Goal: Task Accomplishment & Management: Use online tool/utility

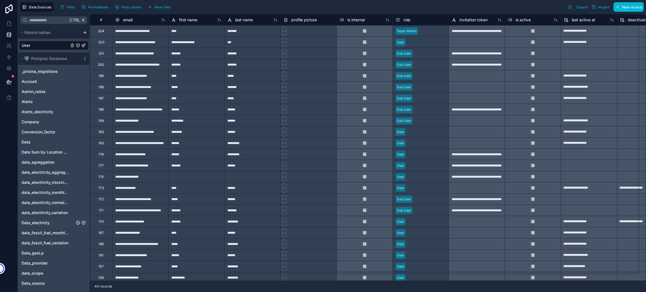
click at [39, 223] on span "Data_electricty" at bounding box center [36, 223] width 28 height 6
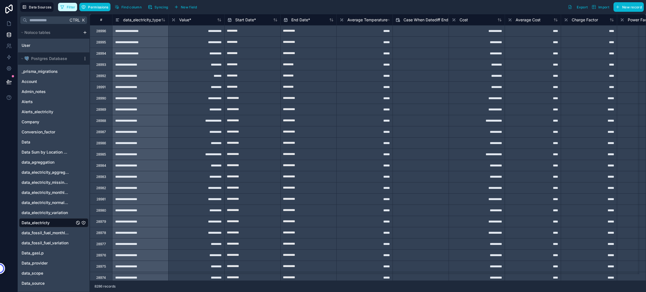
click at [69, 6] on span "Filter" at bounding box center [71, 7] width 9 height 4
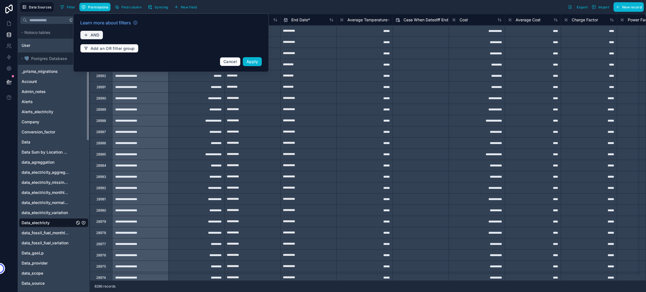
click at [94, 35] on span "AND" at bounding box center [95, 35] width 9 height 5
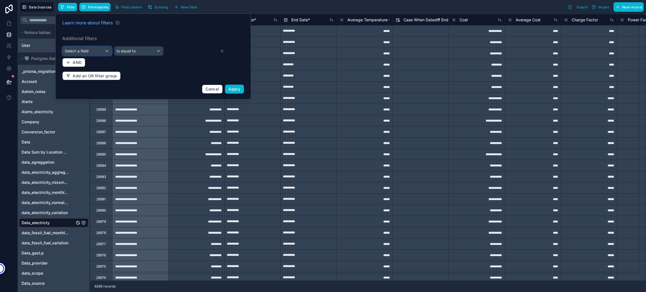
click at [105, 52] on div "Select a field" at bounding box center [86, 51] width 49 height 9
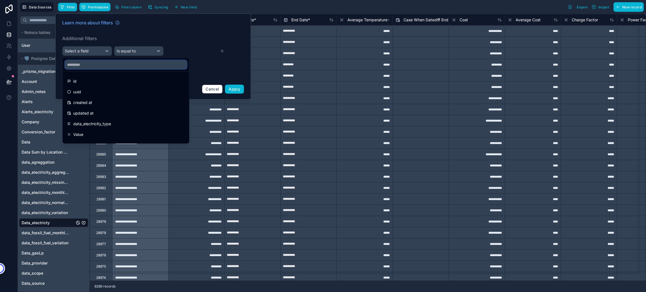
click at [87, 67] on input "text" at bounding box center [126, 64] width 122 height 9
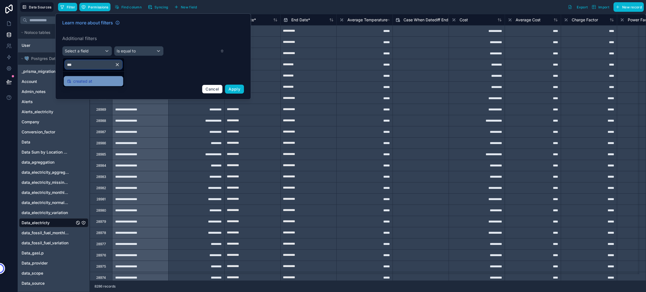
type input "***"
click at [87, 82] on span "created at" at bounding box center [82, 81] width 19 height 7
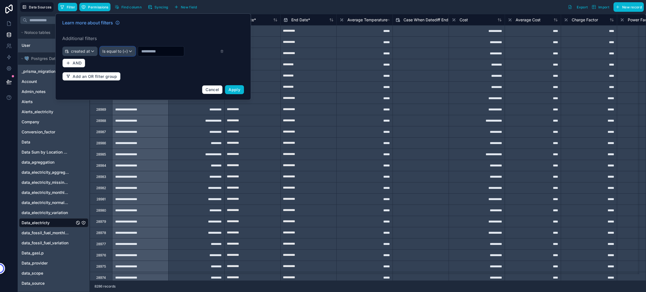
click at [115, 52] on span "Is equal to (=)" at bounding box center [115, 51] width 26 height 6
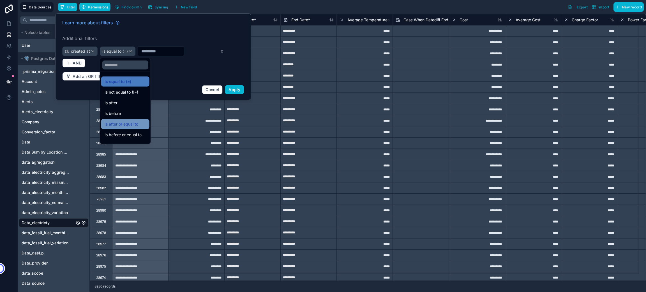
click at [131, 128] on div "Is after or equal to" at bounding box center [125, 124] width 48 height 10
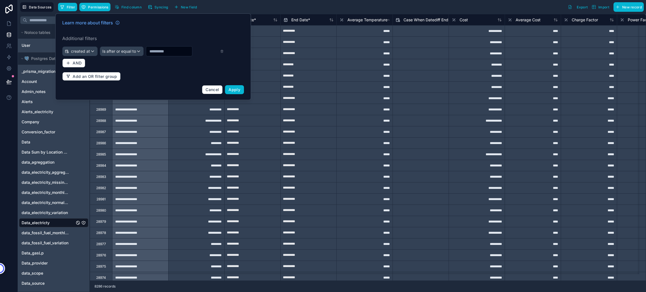
click at [163, 53] on input "text" at bounding box center [169, 51] width 46 height 8
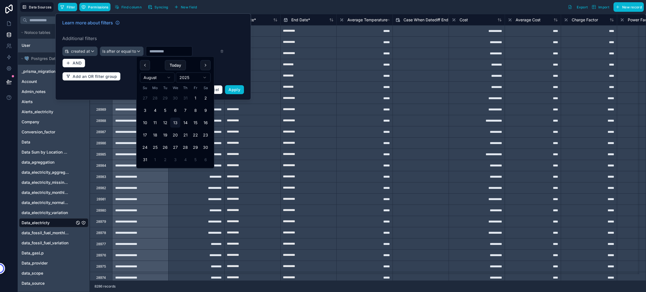
click at [150, 77] on html "Data Sources Filter Permissions Find column Syncing New field Export Import New…" at bounding box center [323, 172] width 646 height 345
click at [141, 97] on button "1" at bounding box center [145, 98] width 10 height 10
type input "********"
click at [78, 64] on span "AND" at bounding box center [77, 63] width 9 height 5
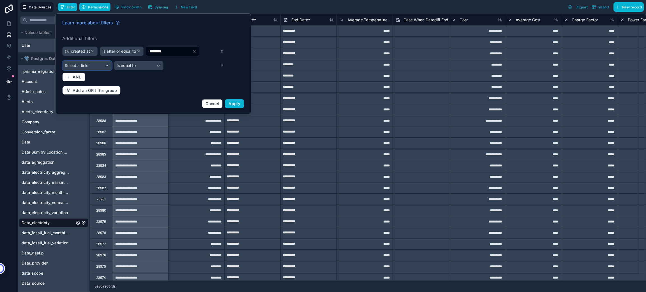
click at [81, 64] on span "Select a field" at bounding box center [77, 65] width 24 height 5
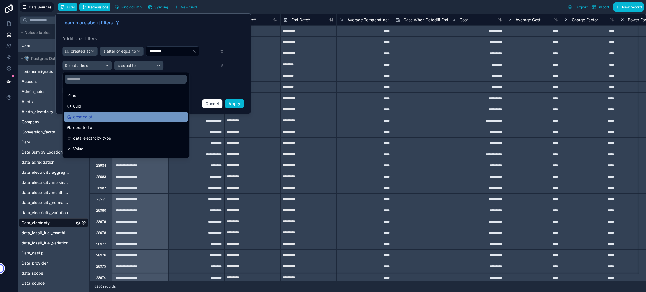
click at [89, 114] on span "created at" at bounding box center [82, 116] width 19 height 7
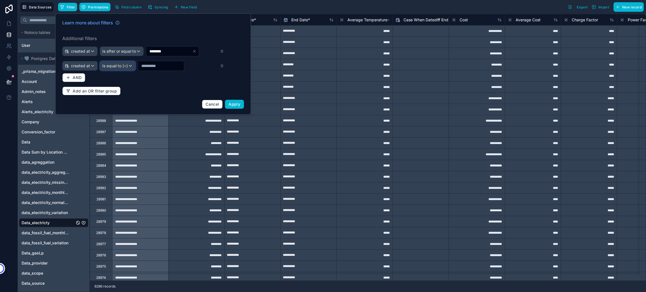
click at [116, 67] on span "Is equal to (=)" at bounding box center [115, 66] width 26 height 6
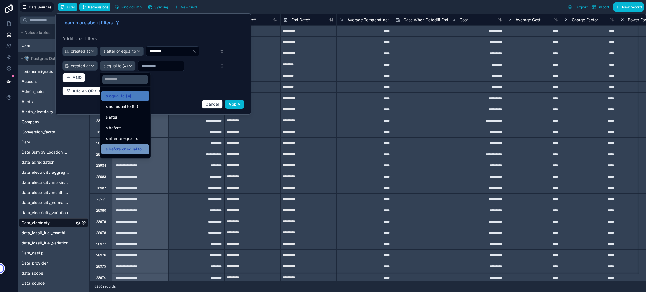
click at [129, 147] on span "Is before or equal to" at bounding box center [123, 149] width 37 height 7
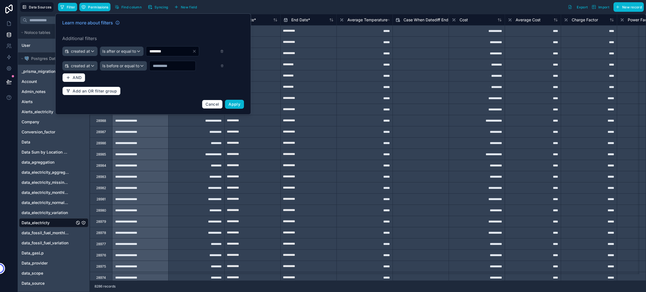
click at [172, 55] on input "text" at bounding box center [169, 51] width 46 height 8
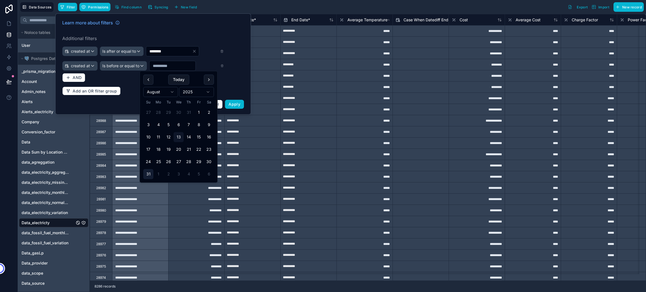
click at [149, 173] on button "31" at bounding box center [148, 174] width 10 height 10
type input "*********"
click at [159, 91] on html "Data Sources Filter Permissions Find column Syncing New field Export Import New…" at bounding box center [323, 172] width 646 height 345
click at [159, 162] on button "30" at bounding box center [158, 162] width 10 height 10
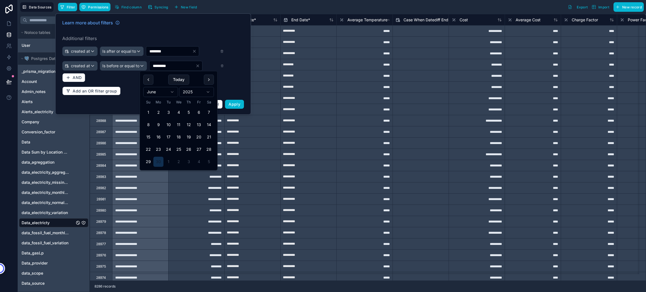
type input "*********"
click at [234, 26] on div "Learn more about filters" at bounding box center [153, 23] width 182 height 9
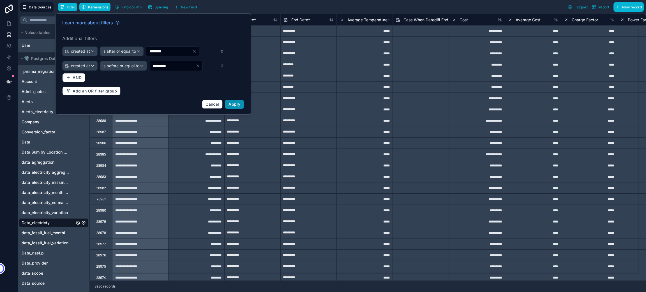
click at [228, 104] on button "Apply" at bounding box center [234, 104] width 19 height 9
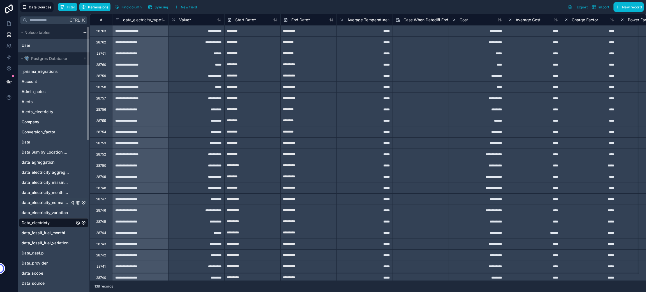
scroll to position [42, 0]
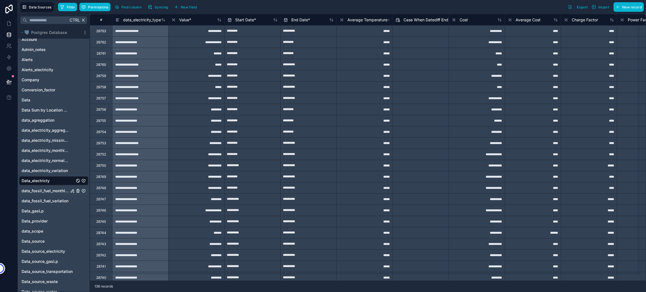
click at [46, 189] on span "data_fossil_fuel_monthly_normalization" at bounding box center [45, 191] width 47 height 6
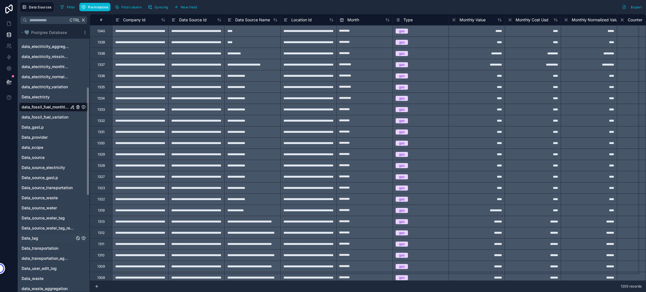
scroll to position [168, 0]
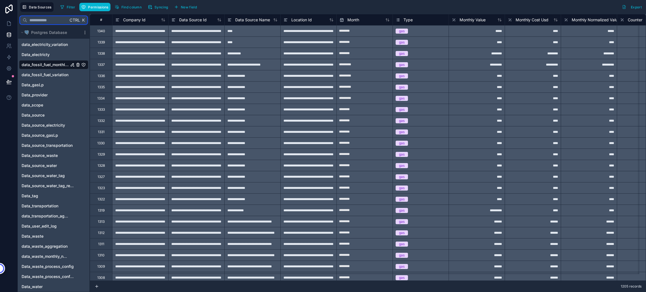
click at [53, 20] on input "text" at bounding box center [47, 20] width 41 height 10
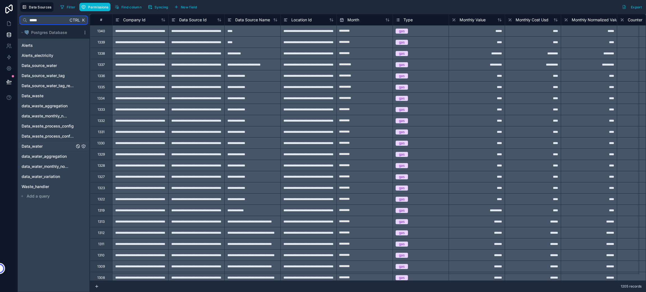
type input "*****"
click at [37, 149] on span "Data_water" at bounding box center [32, 146] width 21 height 6
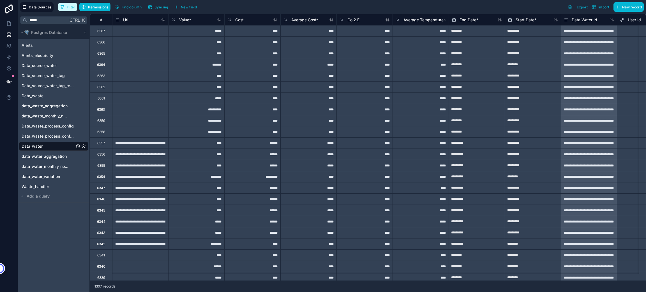
click at [66, 6] on button "Filter" at bounding box center [67, 7] width 19 height 8
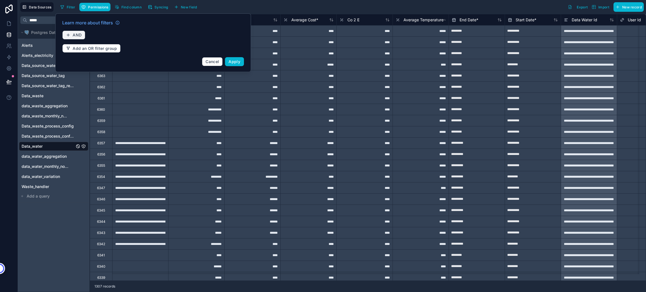
click at [78, 33] on span "AND" at bounding box center [77, 35] width 9 height 5
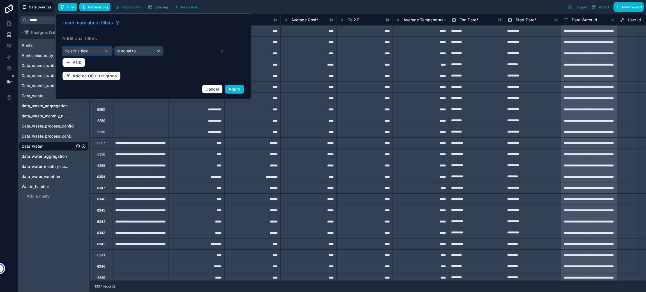
click at [90, 49] on div "Select a field" at bounding box center [86, 51] width 49 height 9
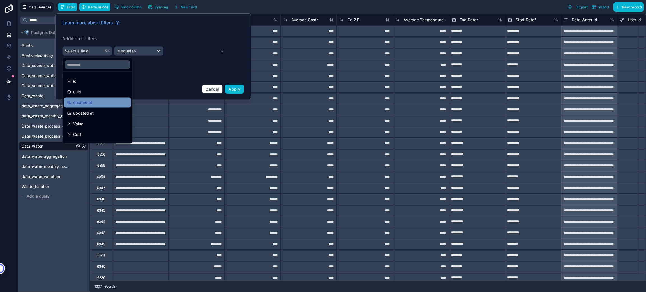
click at [102, 101] on div "created at" at bounding box center [97, 102] width 61 height 7
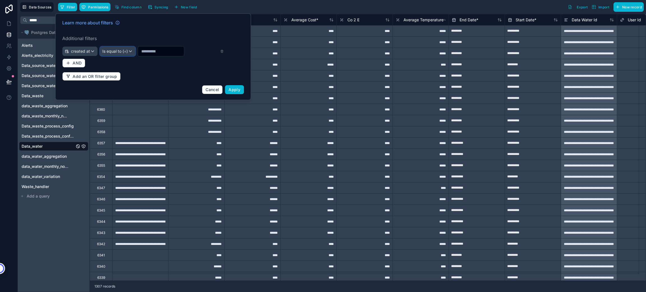
click at [125, 51] on span "Is equal to (=)" at bounding box center [115, 51] width 26 height 6
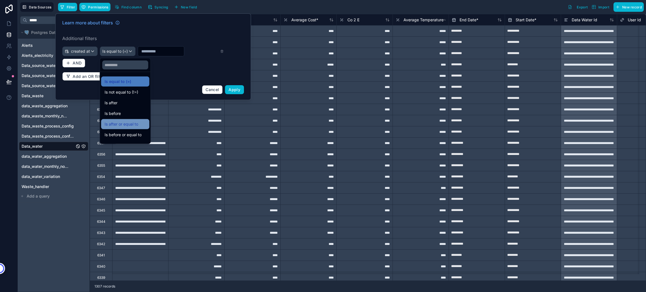
click at [136, 123] on span "Is after or equal to" at bounding box center [122, 124] width 34 height 7
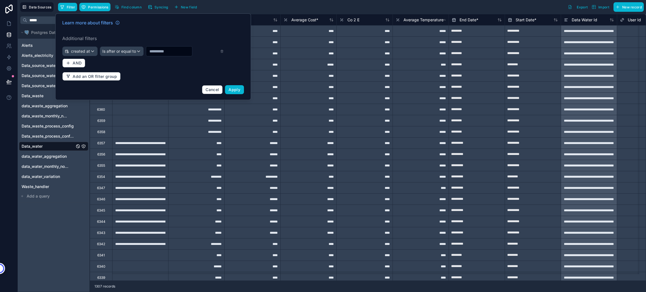
click at [164, 49] on input "text" at bounding box center [169, 51] width 46 height 8
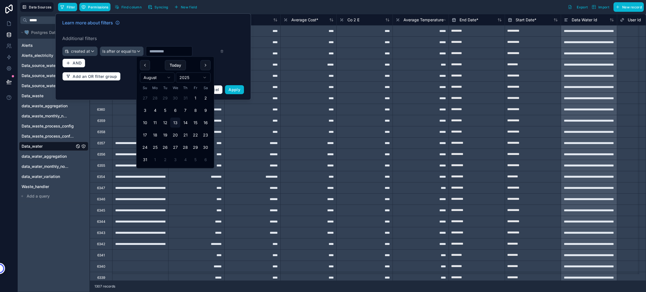
click at [150, 75] on html "**********" at bounding box center [323, 172] width 646 height 345
click at [145, 97] on button "1" at bounding box center [145, 98] width 10 height 10
type input "********"
click at [78, 61] on span "AND" at bounding box center [77, 63] width 9 height 5
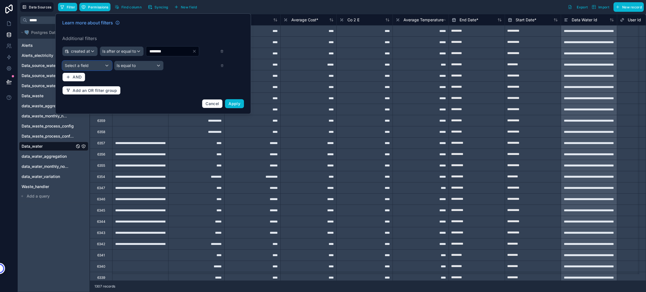
click at [82, 66] on span "Select a field" at bounding box center [77, 65] width 24 height 5
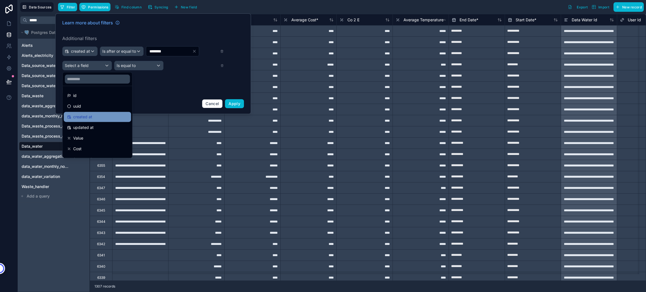
click at [90, 119] on span "created at" at bounding box center [82, 116] width 19 height 7
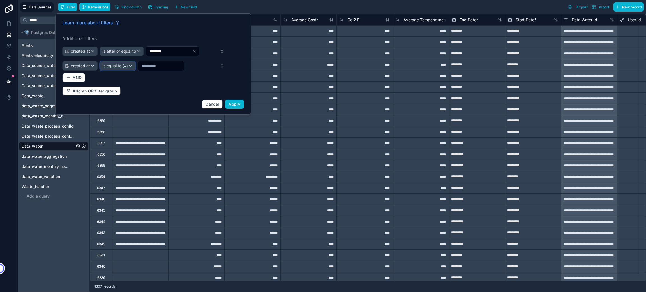
click at [124, 66] on span "Is equal to (=)" at bounding box center [115, 66] width 26 height 6
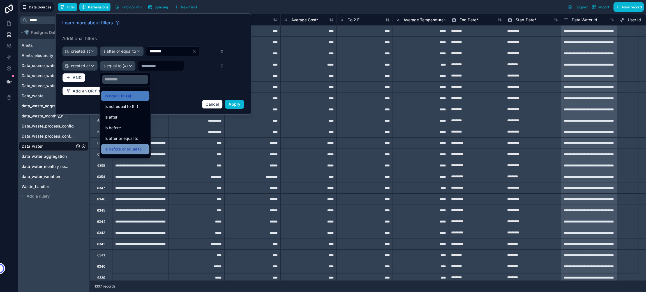
click at [133, 153] on div "Is before or equal to" at bounding box center [125, 149] width 48 height 10
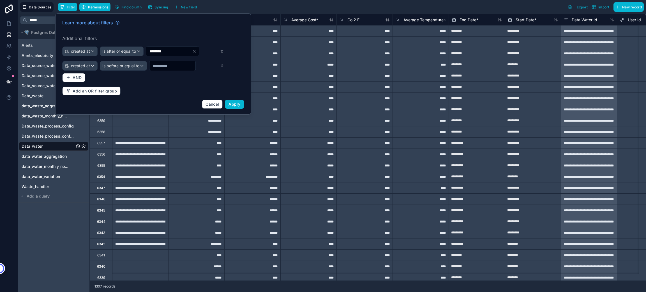
click at [162, 55] on input "text" at bounding box center [169, 51] width 46 height 8
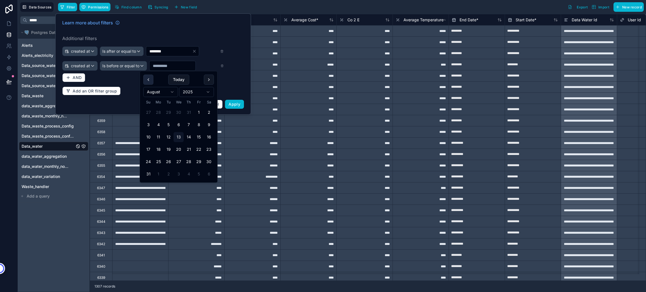
click at [145, 75] on button at bounding box center [148, 80] width 10 height 10
click at [147, 77] on button at bounding box center [148, 80] width 10 height 10
click at [159, 161] on button "30" at bounding box center [158, 162] width 10 height 10
type input "*********"
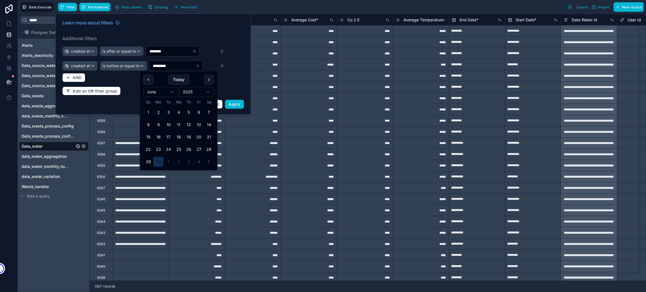
click at [207, 29] on div "Learn more about filters Additional filters created at Is after or equal to ***…" at bounding box center [153, 64] width 188 height 96
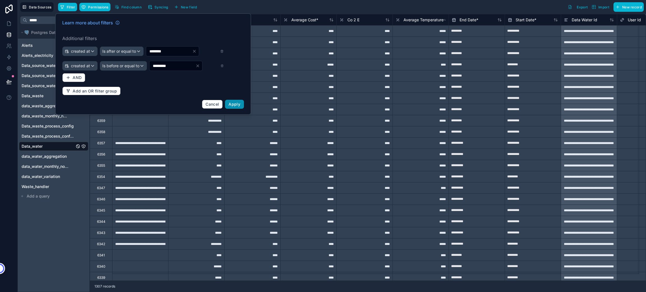
click at [233, 105] on span "Apply" at bounding box center [234, 104] width 12 height 5
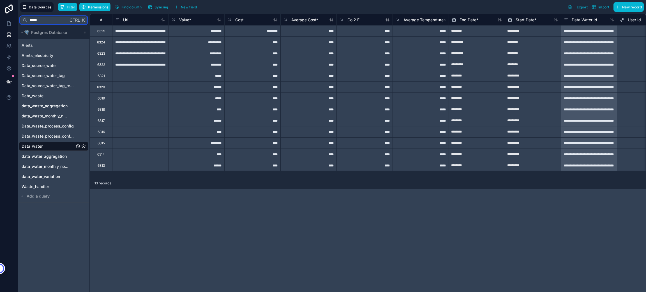
click at [47, 19] on input "*****" at bounding box center [47, 20] width 41 height 10
type input "*"
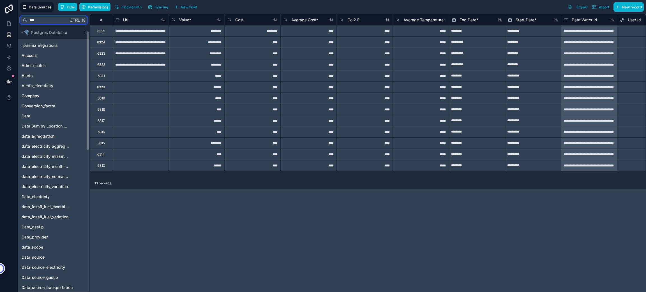
scroll to position [42, 0]
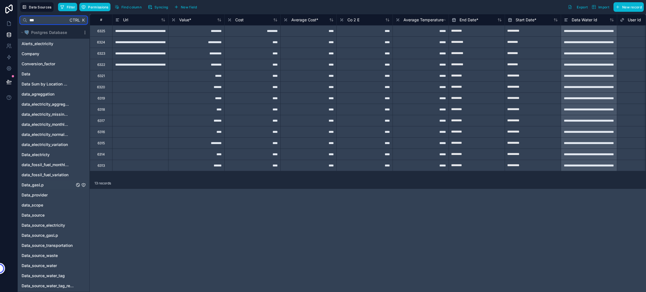
type input "***"
click at [43, 186] on span "Data_gasLp" at bounding box center [33, 185] width 22 height 6
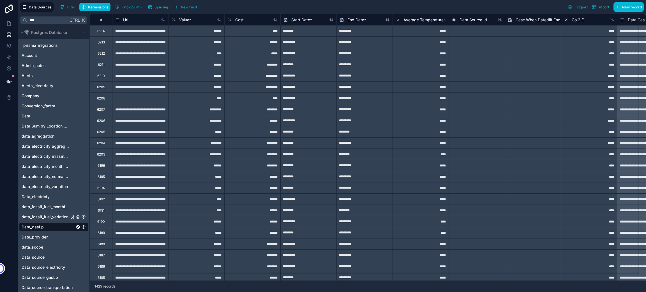
scroll to position [42, 0]
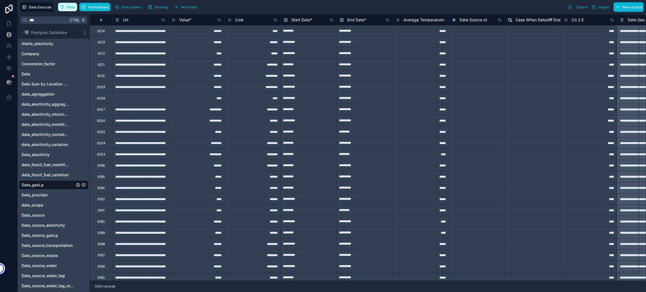
click at [70, 6] on span "Filter" at bounding box center [71, 7] width 9 height 4
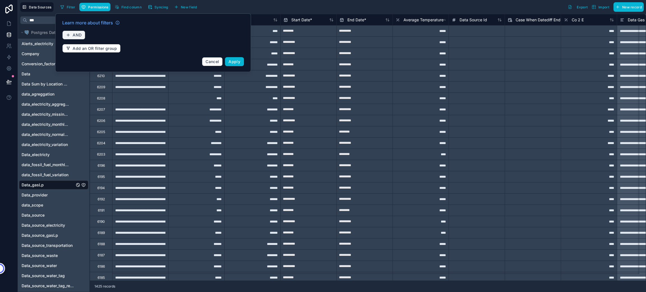
click at [83, 36] on button "AND" at bounding box center [73, 35] width 23 height 9
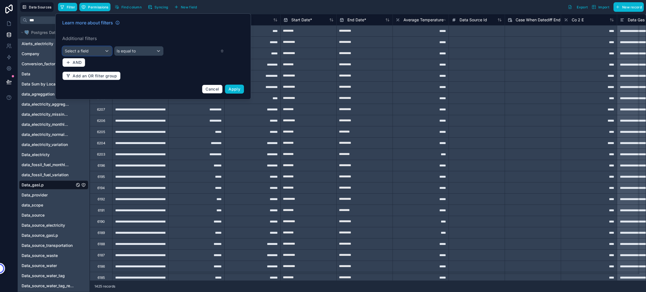
click at [82, 50] on span "Select a field" at bounding box center [77, 50] width 24 height 5
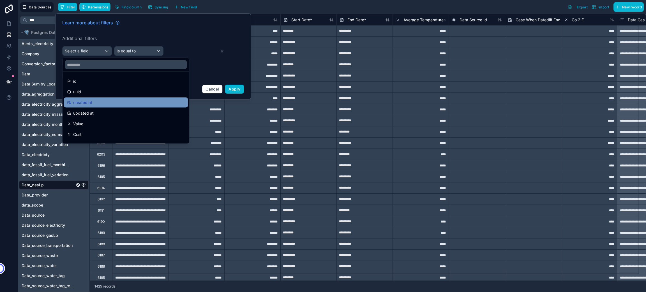
click at [99, 104] on div "created at" at bounding box center [125, 102] width 117 height 7
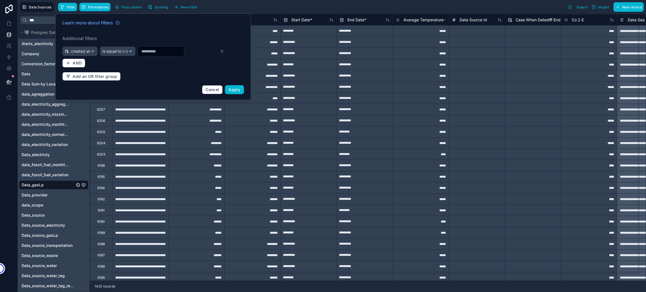
click at [129, 45] on div "Learn more about filters Additional filters created at Is equal to (=) AND Add …" at bounding box center [153, 57] width 188 height 82
click at [124, 54] on div "Is equal to (=)" at bounding box center [117, 51] width 35 height 9
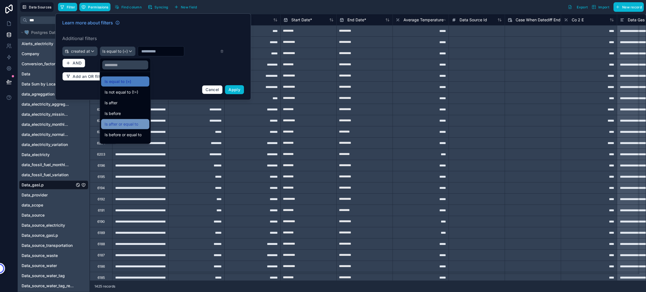
click at [139, 123] on div "Is after or equal to" at bounding box center [125, 124] width 41 height 7
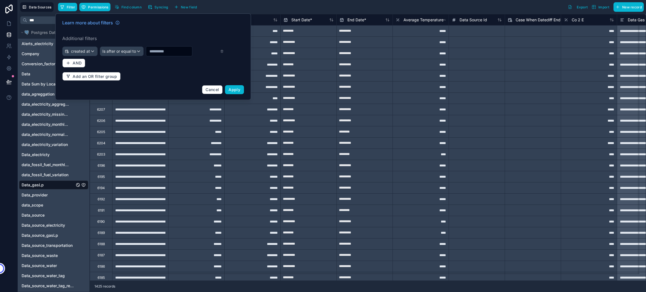
click at [159, 51] on input "text" at bounding box center [169, 51] width 46 height 8
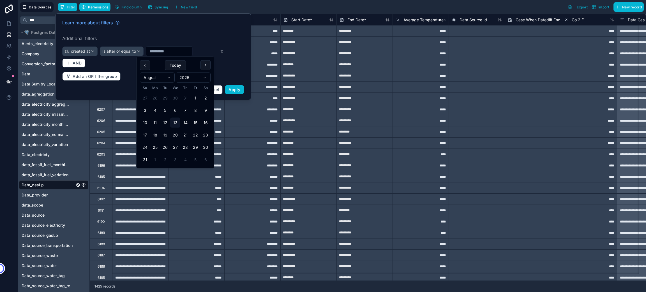
click at [149, 77] on html "Data Sources Filter Permissions Find column Syncing New field Export Import New…" at bounding box center [323, 172] width 646 height 345
click at [181, 75] on html "Data Sources Filter Permissions Find column Syncing New field Export Import New…" at bounding box center [323, 172] width 646 height 345
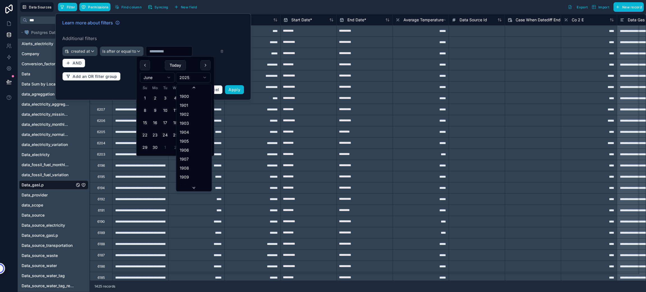
scroll to position [1038, 0]
click at [146, 95] on html "Data Sources Filter Permissions Find column Syncing New field Export Import New…" at bounding box center [323, 172] width 646 height 345
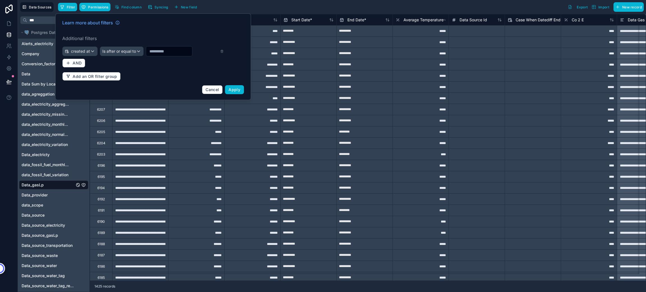
click at [149, 50] on input "text" at bounding box center [169, 51] width 46 height 8
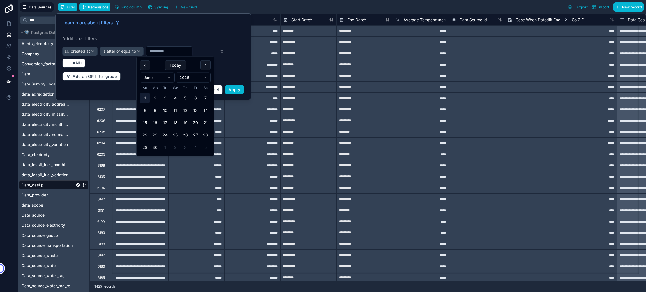
click at [144, 96] on button "1" at bounding box center [145, 98] width 10 height 10
type input "********"
click at [72, 64] on button "AND" at bounding box center [73, 63] width 23 height 9
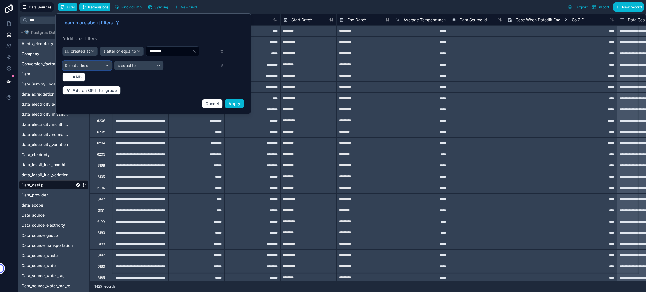
click at [83, 66] on span "Select a field" at bounding box center [77, 65] width 24 height 5
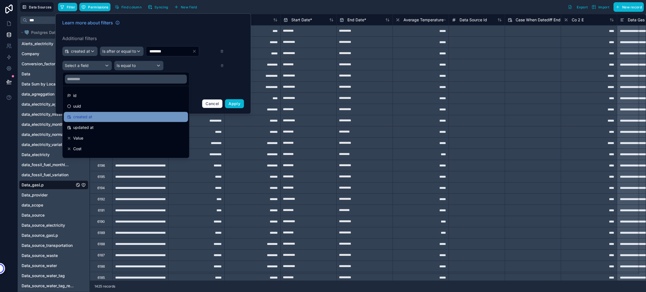
click at [97, 116] on div "created at" at bounding box center [125, 116] width 117 height 7
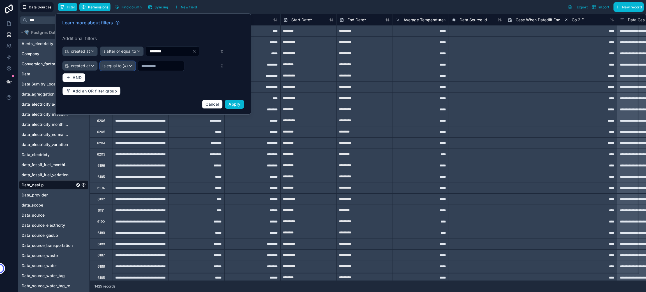
click at [121, 62] on div "Is equal to (=)" at bounding box center [117, 65] width 35 height 9
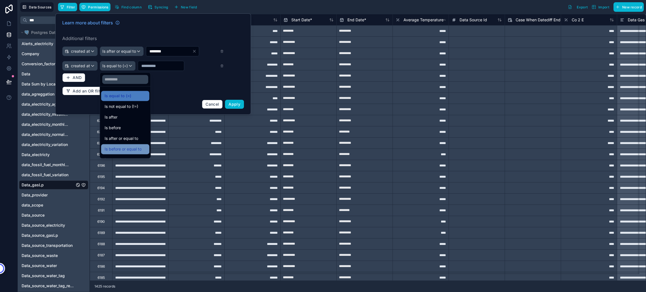
click at [132, 148] on span "Is before or equal to" at bounding box center [123, 149] width 37 height 7
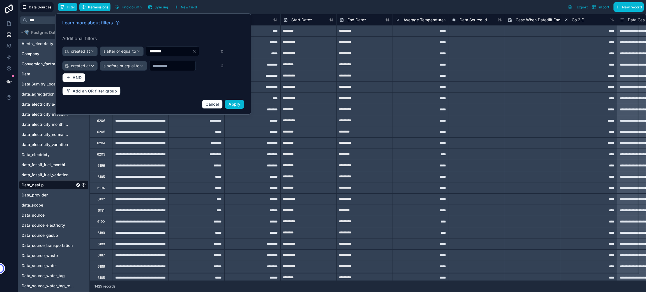
click at [159, 55] on input "text" at bounding box center [169, 51] width 46 height 8
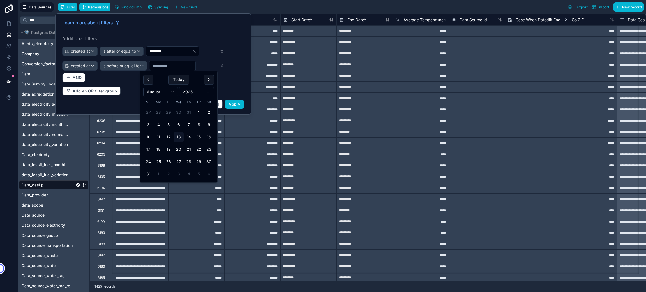
click at [150, 89] on html "Data Sources Filter Permissions Find column Syncing New field Export Import New…" at bounding box center [323, 172] width 646 height 345
click at [173, 66] on div "Click to go to [DATE] month Click to go to [DATE] month" at bounding box center [178, 70] width 50 height 8
click at [156, 161] on button "30" at bounding box center [158, 162] width 10 height 10
type input "*********"
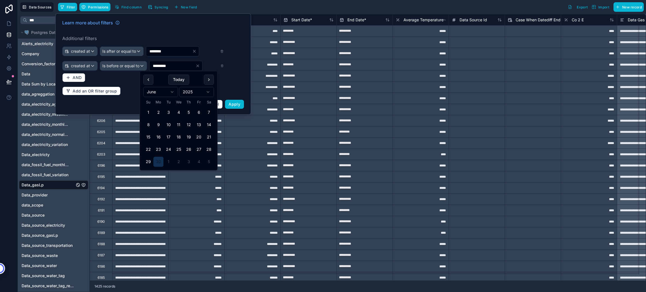
click at [205, 26] on div "Learn more about filters" at bounding box center [153, 23] width 182 height 9
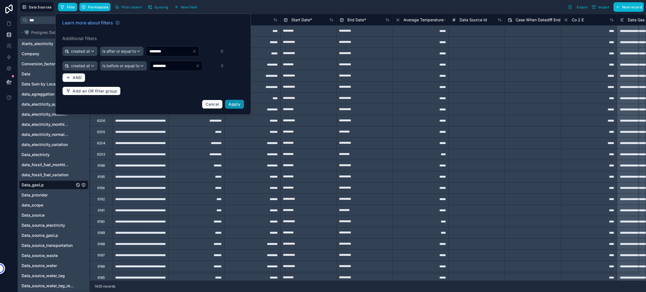
click at [237, 105] on span "Apply" at bounding box center [234, 104] width 12 height 5
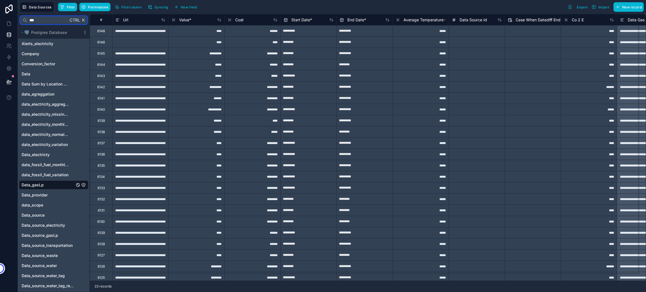
click at [41, 21] on input "***" at bounding box center [47, 20] width 41 height 10
type input "*"
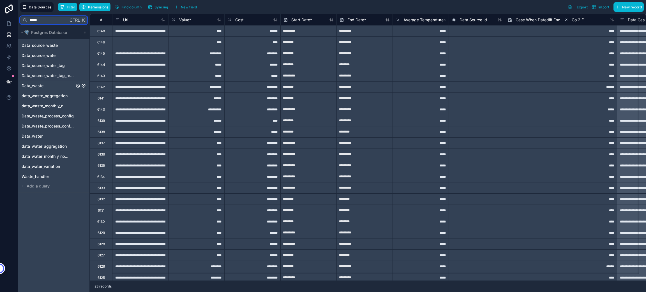
type input "*****"
click at [40, 85] on span "Data_waste" at bounding box center [33, 86] width 22 height 6
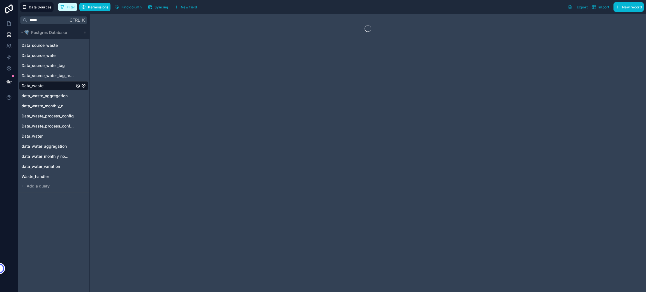
click at [70, 7] on span "Filter" at bounding box center [71, 7] width 9 height 4
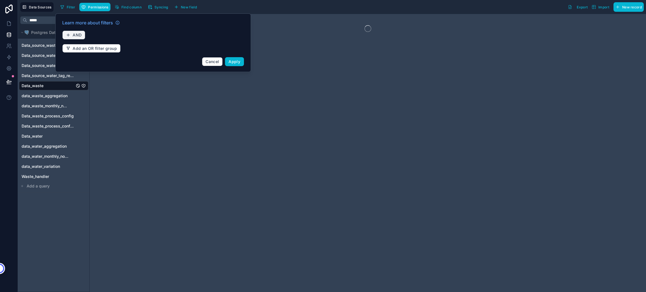
click at [77, 37] on span "AND" at bounding box center [77, 35] width 9 height 5
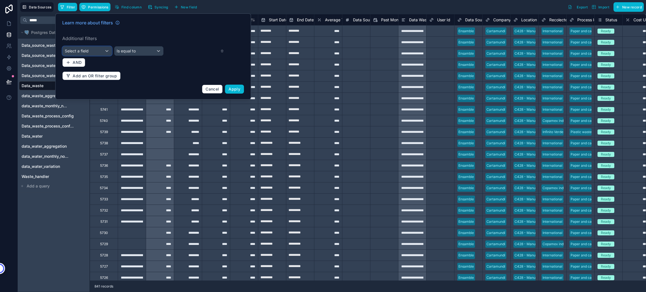
click at [85, 51] on span "Select a field" at bounding box center [77, 50] width 24 height 5
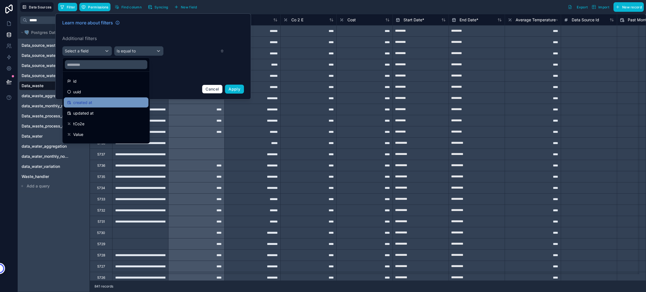
click at [83, 105] on span "created at" at bounding box center [82, 102] width 19 height 7
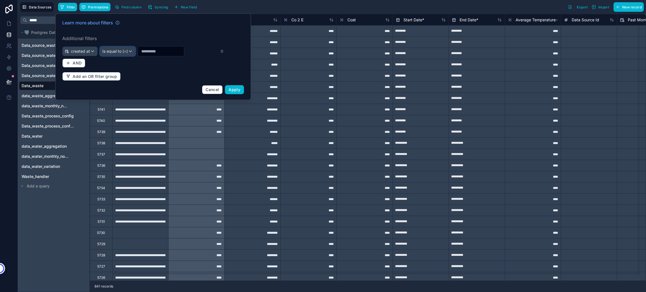
click at [127, 54] on div "Is equal to (=)" at bounding box center [117, 51] width 35 height 9
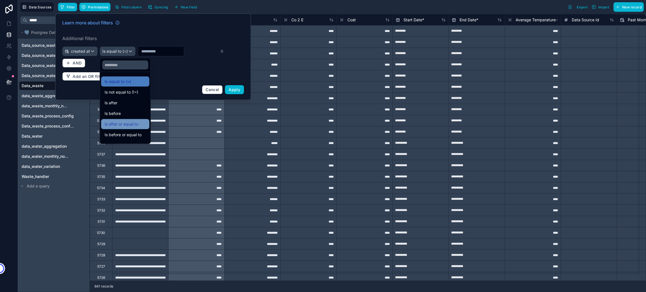
click at [138, 124] on div "Is after or equal to" at bounding box center [125, 124] width 41 height 7
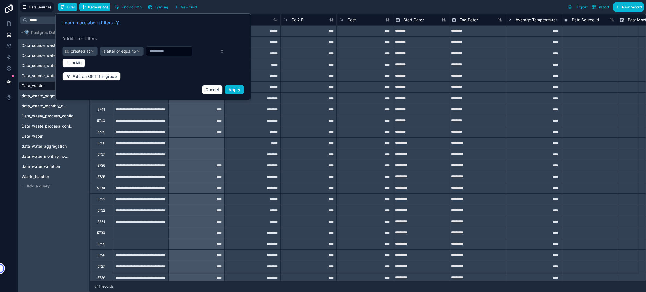
click at [168, 50] on input "text" at bounding box center [169, 51] width 46 height 8
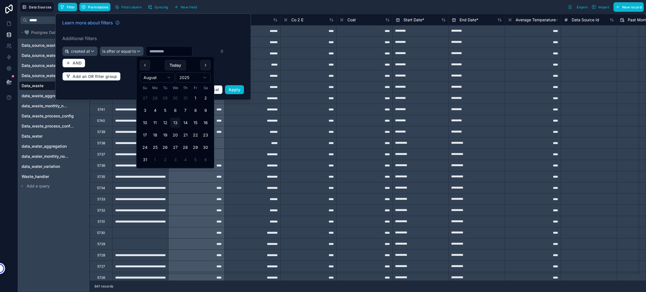
click at [164, 81] on html "**********" at bounding box center [323, 172] width 646 height 345
click at [145, 97] on button "1" at bounding box center [145, 98] width 10 height 10
type input "********"
click at [76, 65] on span "AND" at bounding box center [77, 63] width 9 height 5
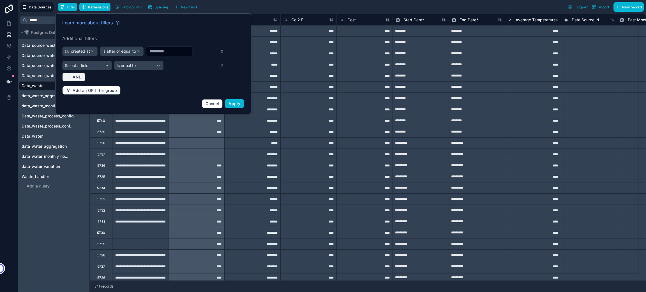
type input "********"
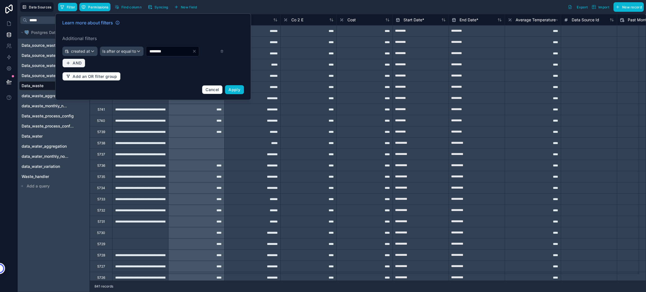
click at [77, 65] on span "AND" at bounding box center [77, 63] width 9 height 5
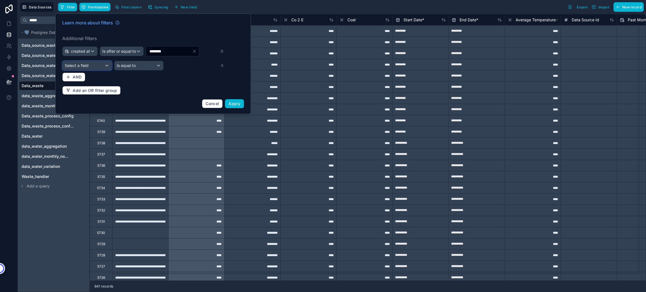
click at [77, 69] on div "Select a field" at bounding box center [86, 65] width 49 height 9
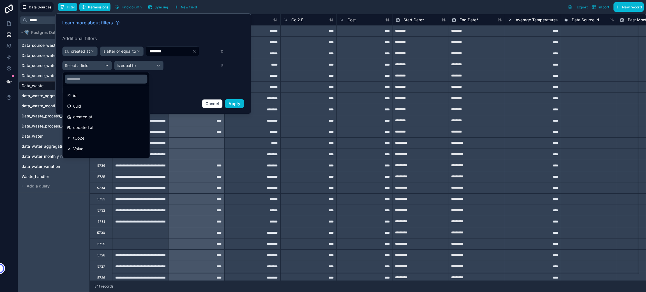
click at [94, 122] on ul "id uuid created at updated at tCo2e Value Co 2 E Cost Start Date End Date Avera…" at bounding box center [105, 122] width 87 height 72
click at [94, 122] on div "created at" at bounding box center [106, 117] width 85 height 10
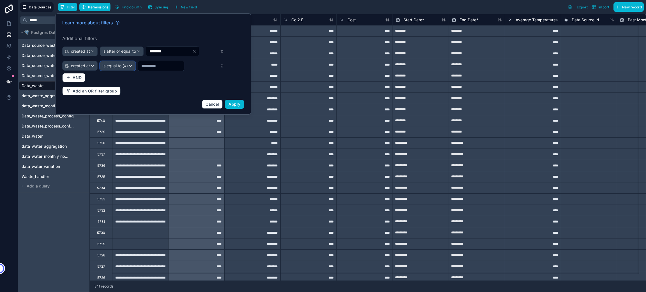
click at [112, 62] on div "Is equal to (=)" at bounding box center [117, 65] width 35 height 9
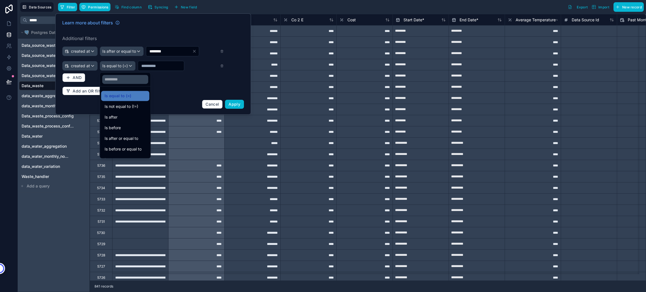
click at [113, 66] on div at bounding box center [153, 63] width 196 height 101
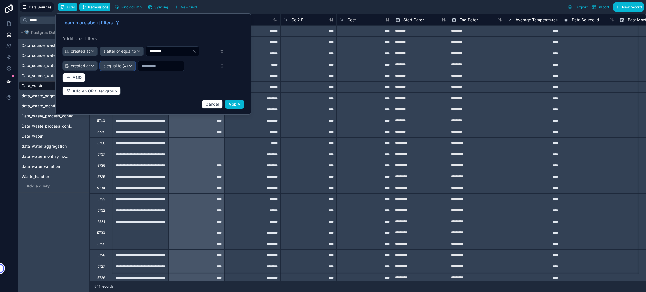
click at [113, 66] on span "Is equal to (=)" at bounding box center [115, 66] width 26 height 6
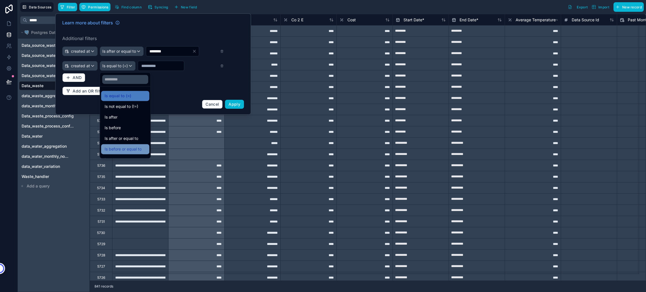
click at [131, 152] on span "Is before or equal to" at bounding box center [123, 149] width 37 height 7
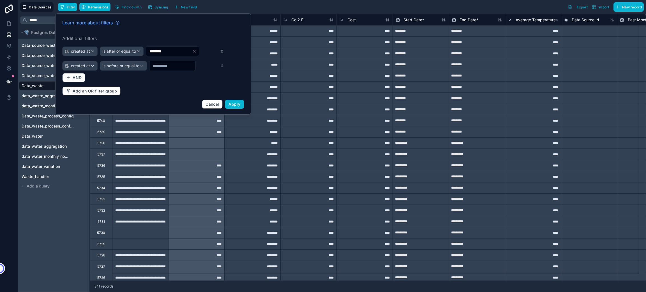
click at [181, 55] on input "text" at bounding box center [169, 51] width 46 height 8
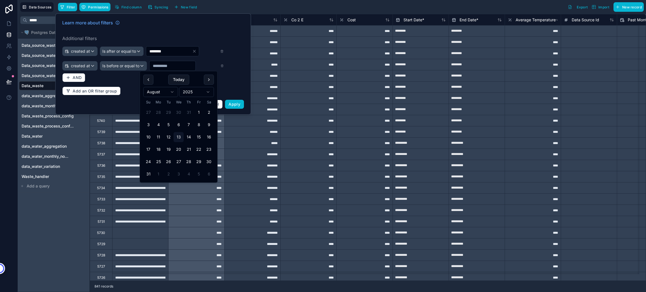
click at [155, 92] on html "**********" at bounding box center [323, 172] width 646 height 345
click at [170, 55] on input "text" at bounding box center [169, 51] width 46 height 8
click at [157, 161] on button "30" at bounding box center [158, 162] width 10 height 10
type input "*********"
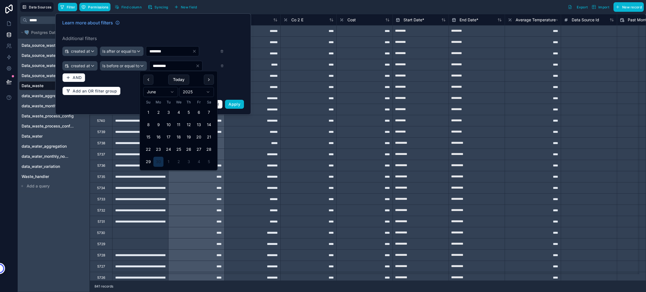
click at [176, 23] on div "Learn more about filters" at bounding box center [153, 23] width 182 height 9
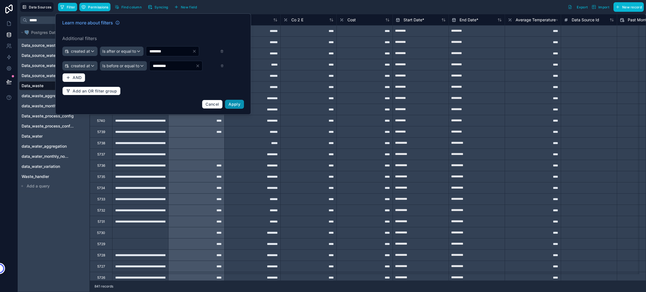
click at [239, 101] on button "Apply" at bounding box center [234, 104] width 19 height 9
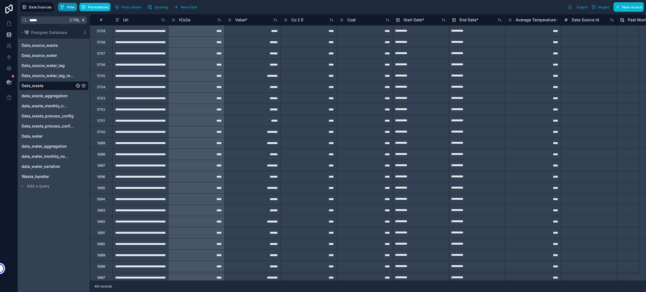
click at [62, 3] on button "Filter" at bounding box center [67, 7] width 19 height 8
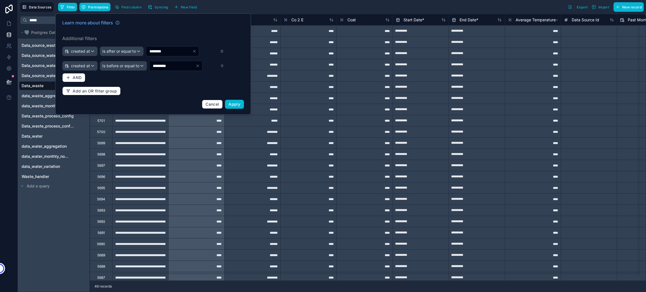
click at [55, 250] on div "***** Ctrl K Postgres Database Data_source_waste Data_source_water Data_source_…" at bounding box center [54, 153] width 72 height 278
click at [68, 11] on button "Filter" at bounding box center [67, 7] width 19 height 8
click at [152, 53] on input "********" at bounding box center [169, 51] width 46 height 8
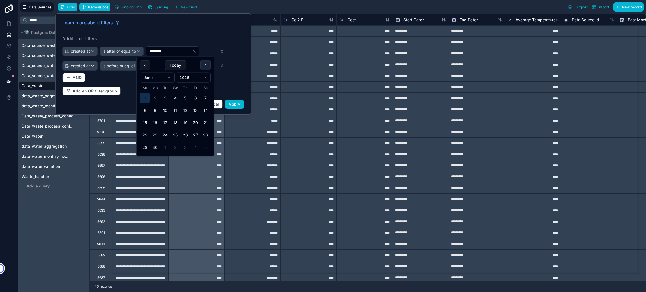
click at [204, 66] on button at bounding box center [205, 65] width 10 height 10
click at [164, 99] on button "1" at bounding box center [165, 98] width 10 height 10
click at [176, 26] on div "Learn more about filters" at bounding box center [153, 23] width 182 height 9
type input "********"
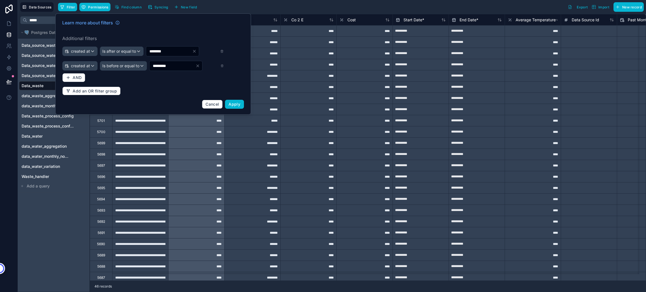
click at [166, 55] on input "*********" at bounding box center [169, 51] width 46 height 8
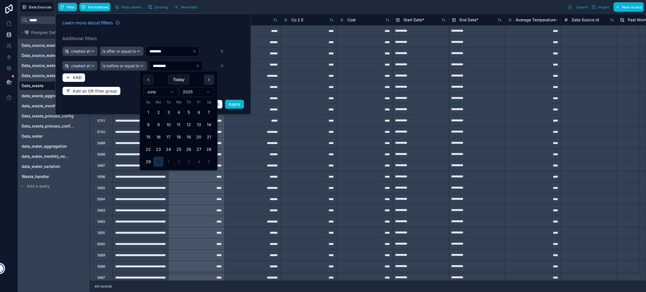
click at [207, 80] on button at bounding box center [209, 80] width 10 height 10
click at [187, 163] on button "31" at bounding box center [189, 162] width 10 height 10
click at [196, 24] on div "Learn more about filters" at bounding box center [153, 23] width 182 height 9
type input "*********"
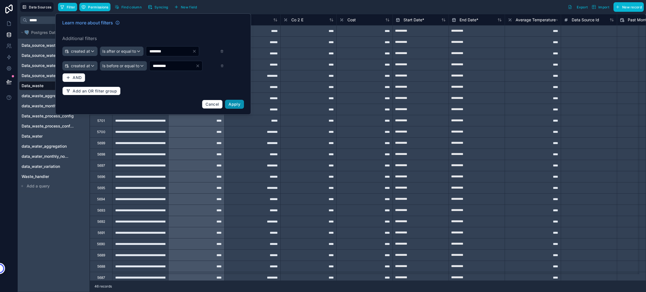
click at [231, 105] on span "Apply" at bounding box center [234, 104] width 12 height 5
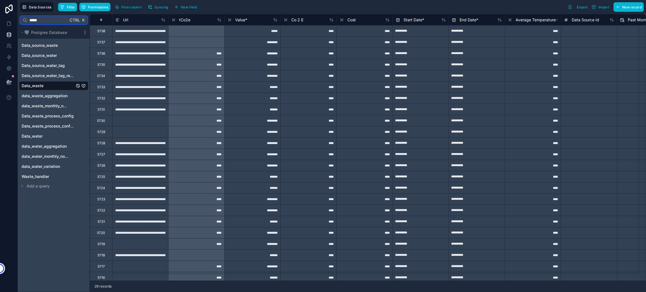
drag, startPoint x: 48, startPoint y: 17, endPoint x: 29, endPoint y: 18, distance: 19.4
click at [29, 18] on input "*****" at bounding box center [47, 20] width 41 height 10
type input "*****"
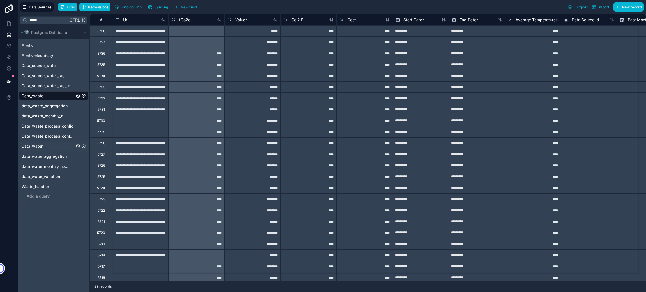
click at [41, 144] on span "Data_water" at bounding box center [32, 146] width 21 height 6
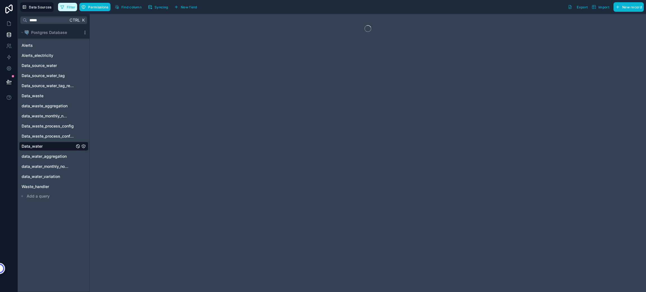
click at [70, 6] on span "Filter" at bounding box center [71, 7] width 9 height 4
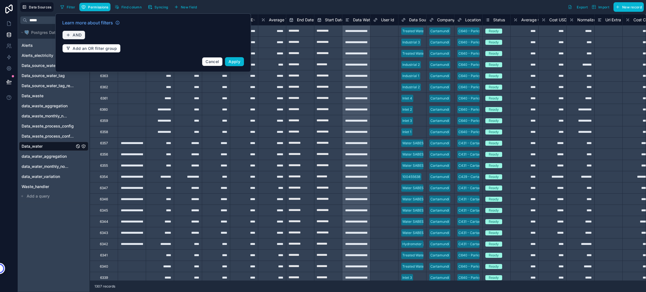
click at [75, 32] on button "AND" at bounding box center [73, 35] width 23 height 9
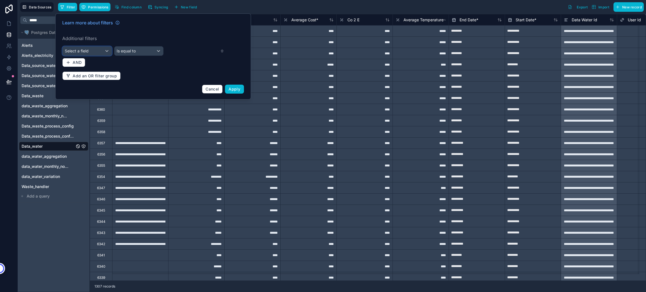
click at [90, 51] on div "Select a field" at bounding box center [86, 51] width 49 height 9
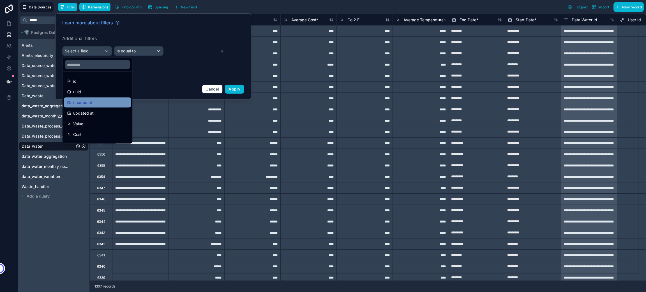
click at [98, 107] on div "created at" at bounding box center [97, 103] width 67 height 10
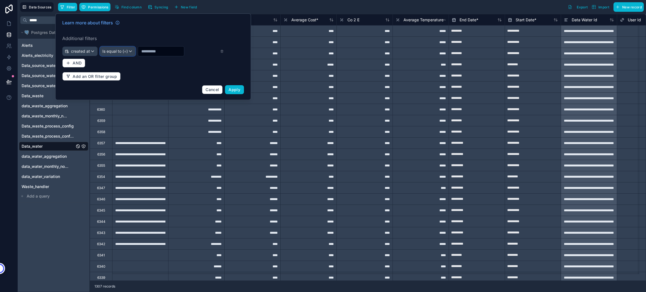
click at [128, 52] on div "Is equal to (=)" at bounding box center [117, 51] width 35 height 9
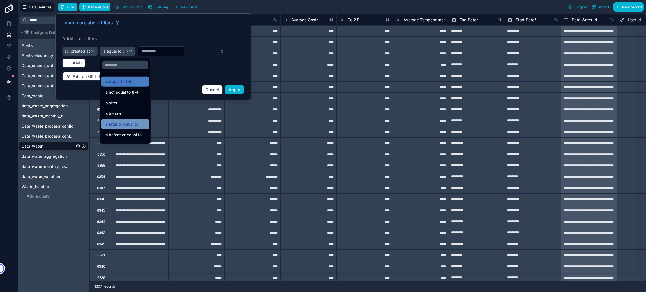
click at [138, 124] on div "Is after or equal to" at bounding box center [125, 124] width 41 height 7
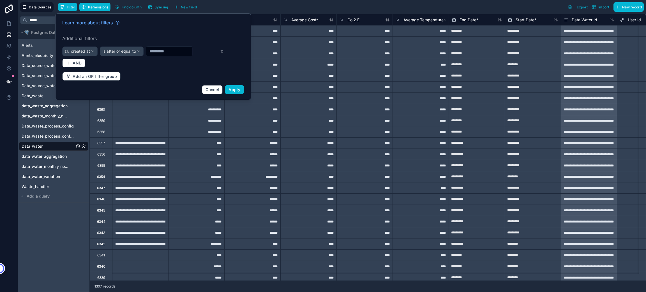
click at [162, 52] on input "text" at bounding box center [169, 51] width 46 height 8
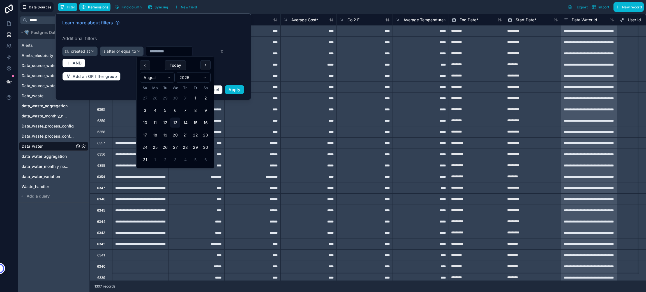
click at [158, 80] on html "**********" at bounding box center [323, 172] width 646 height 345
click at [164, 98] on button "1" at bounding box center [165, 98] width 10 height 10
type input "********"
click at [76, 63] on span "AND" at bounding box center [77, 63] width 9 height 5
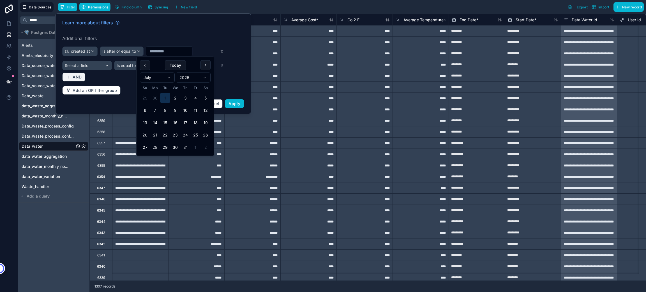
type input "********"
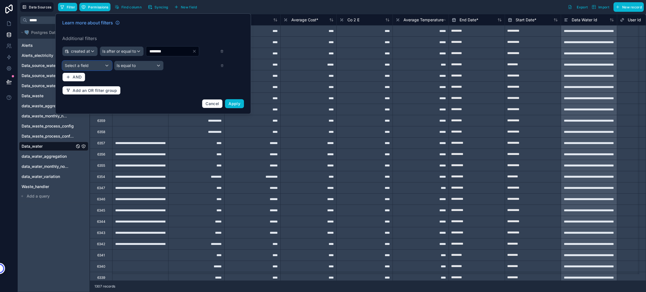
click at [80, 66] on span "Select a field" at bounding box center [77, 65] width 24 height 5
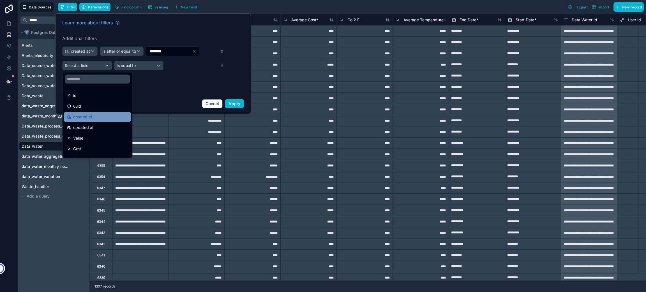
click at [89, 120] on span "created at" at bounding box center [82, 116] width 19 height 7
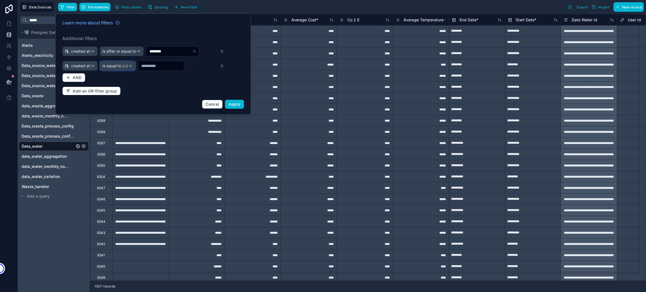
click at [126, 68] on span "Is equal to (=)" at bounding box center [115, 66] width 26 height 6
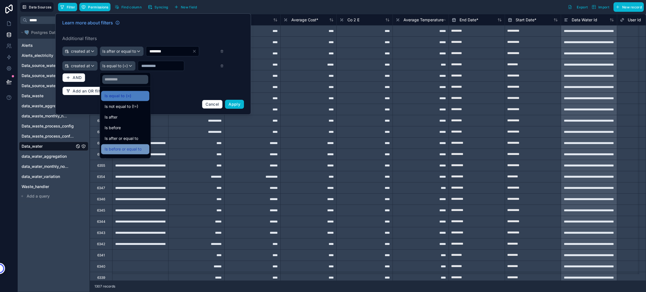
click at [132, 147] on span "Is before or equal to" at bounding box center [123, 149] width 37 height 7
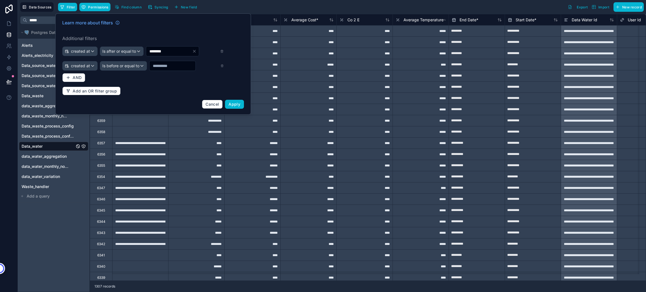
click at [166, 55] on input "text" at bounding box center [169, 51] width 46 height 8
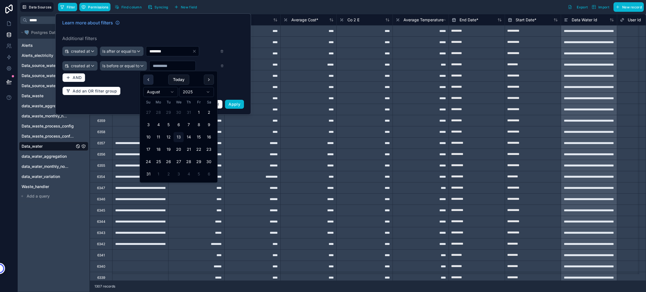
click at [149, 78] on button at bounding box center [148, 80] width 10 height 10
click at [189, 161] on button "31" at bounding box center [189, 162] width 10 height 10
type input "*********"
click at [196, 23] on div "Learn more about filters" at bounding box center [153, 23] width 182 height 9
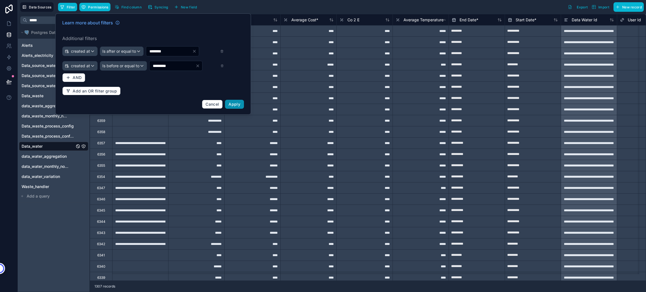
click at [233, 102] on span "Apply" at bounding box center [234, 104] width 12 height 5
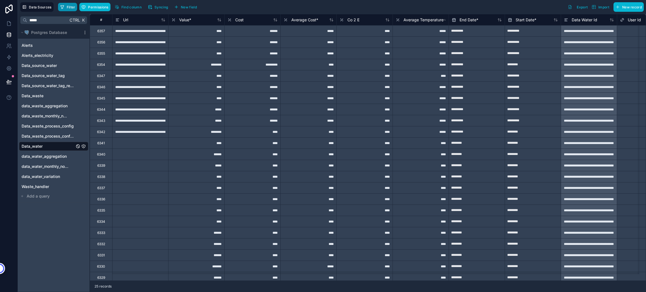
click at [62, 8] on icon "button" at bounding box center [62, 7] width 3 height 3
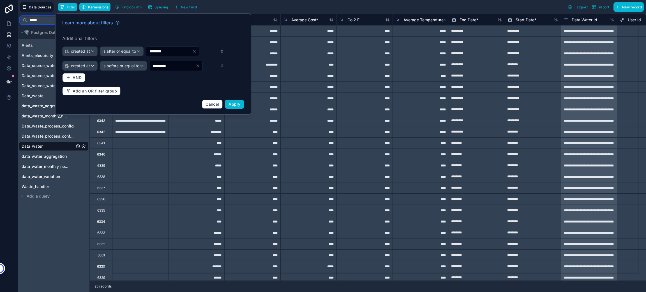
click at [43, 21] on input "*****" at bounding box center [47, 20] width 41 height 10
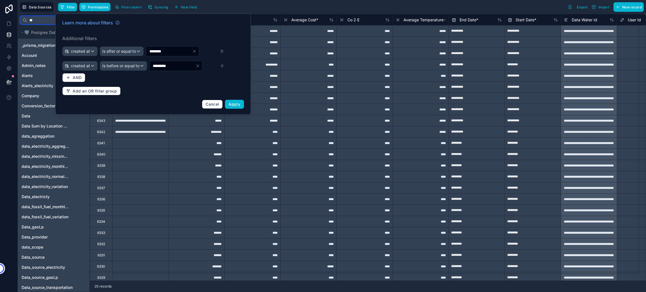
type input "*"
click at [46, 23] on input "***" at bounding box center [47, 20] width 41 height 10
type input "***"
click at [215, 105] on span "Cancel" at bounding box center [211, 104] width 13 height 5
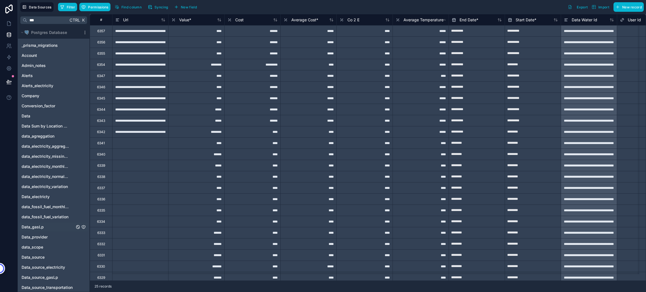
click at [41, 225] on span "Data_gasLp" at bounding box center [33, 227] width 22 height 6
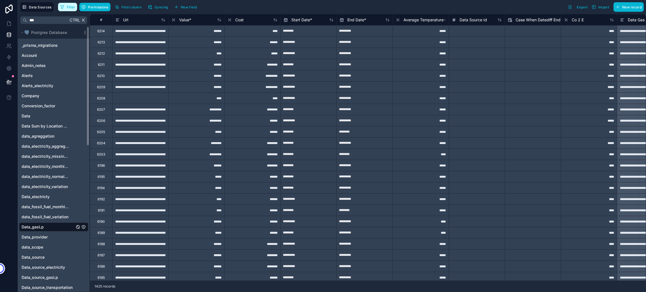
click at [70, 5] on span "Filter" at bounding box center [71, 7] width 9 height 4
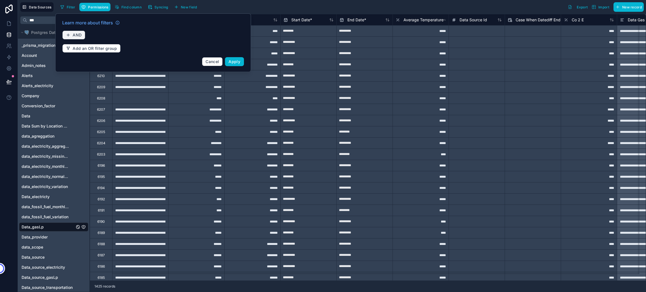
click at [77, 33] on span "AND" at bounding box center [77, 35] width 9 height 5
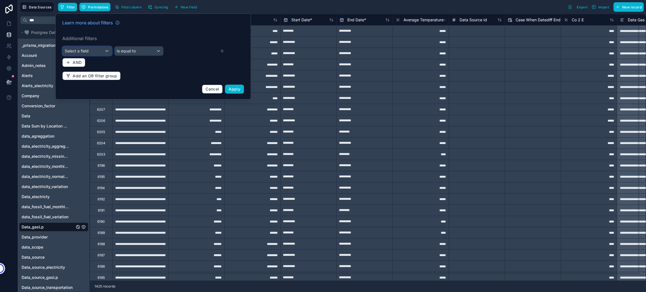
click at [96, 49] on div "Select a field" at bounding box center [86, 51] width 49 height 9
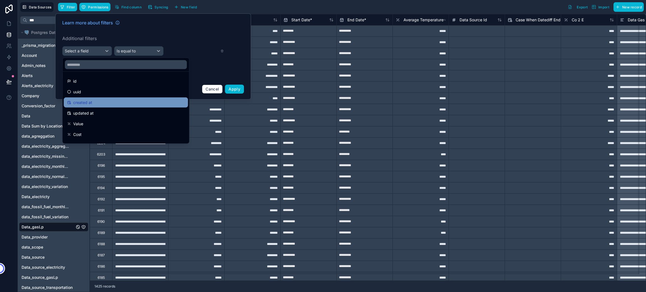
click at [104, 105] on div "created at" at bounding box center [125, 102] width 117 height 7
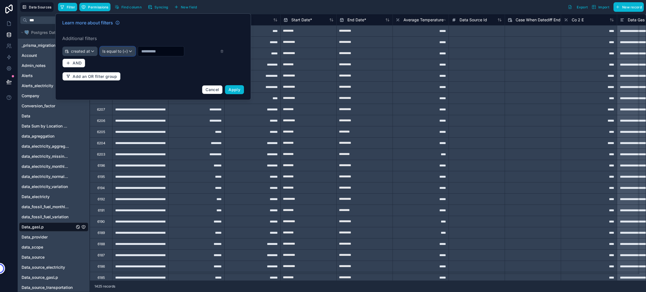
click at [125, 55] on div "Is equal to (=)" at bounding box center [117, 51] width 35 height 9
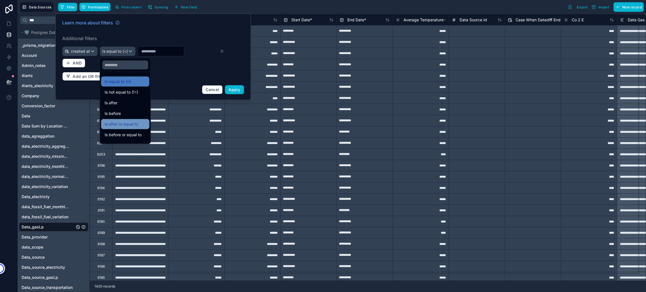
click at [137, 122] on span "Is after or equal to" at bounding box center [122, 124] width 34 height 7
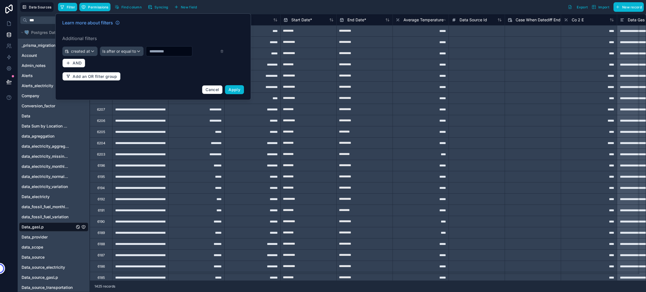
click at [160, 52] on input "text" at bounding box center [169, 51] width 46 height 8
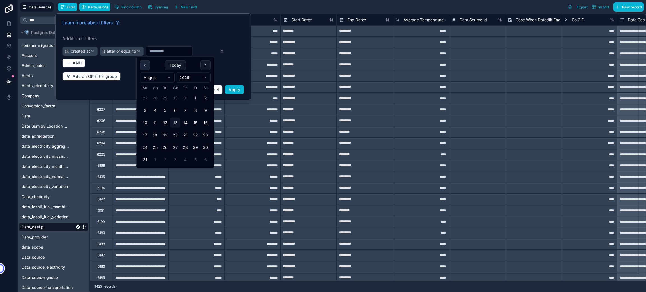
click at [147, 64] on button at bounding box center [145, 65] width 10 height 10
click at [164, 95] on button "1" at bounding box center [165, 98] width 10 height 10
type input "********"
click at [146, 26] on div "Learn more about filters" at bounding box center [153, 23] width 182 height 9
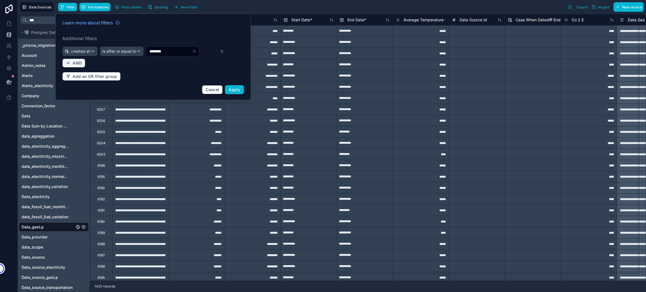
click at [77, 59] on button "AND" at bounding box center [73, 63] width 23 height 9
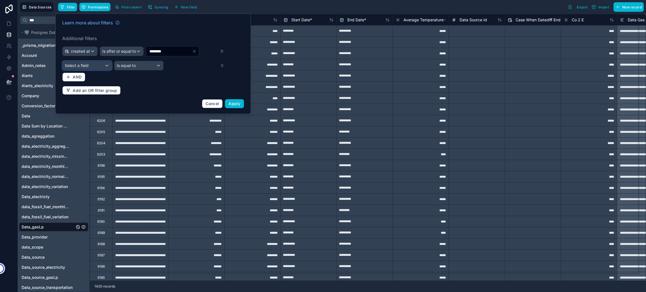
click at [82, 65] on span "Select a field" at bounding box center [77, 65] width 24 height 5
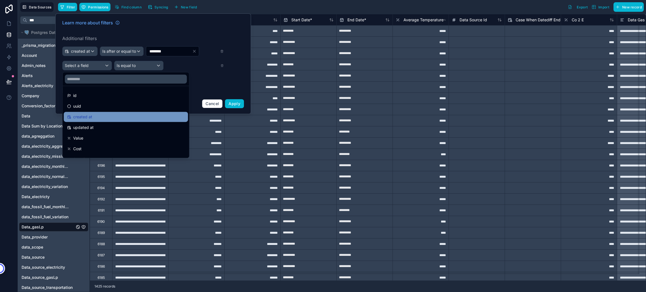
click at [103, 117] on div "created at" at bounding box center [125, 116] width 117 height 7
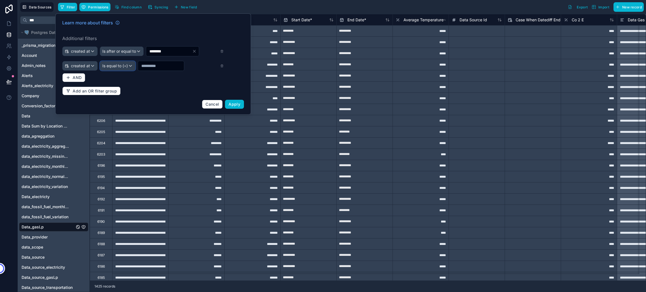
click at [112, 63] on span "Is equal to (=)" at bounding box center [115, 66] width 26 height 6
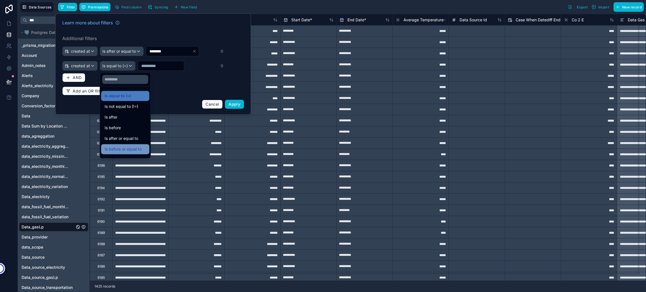
click at [133, 147] on span "Is before or equal to" at bounding box center [123, 149] width 37 height 7
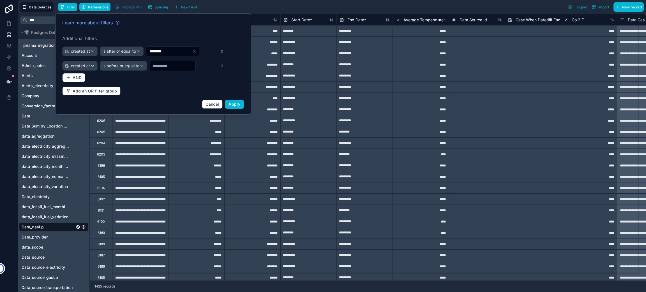
click at [163, 55] on input "text" at bounding box center [169, 51] width 46 height 8
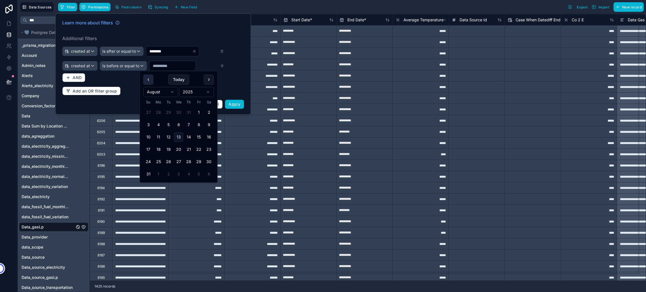
click at [147, 75] on button at bounding box center [148, 80] width 10 height 10
click at [188, 161] on button "31" at bounding box center [189, 162] width 10 height 10
type input "*********"
click at [182, 34] on div "Learn more about filters Additional filters created at Is after or equal to ***…" at bounding box center [153, 64] width 188 height 96
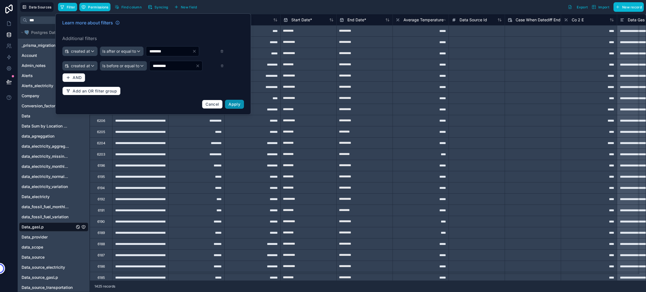
click at [233, 102] on span "Apply" at bounding box center [234, 104] width 12 height 5
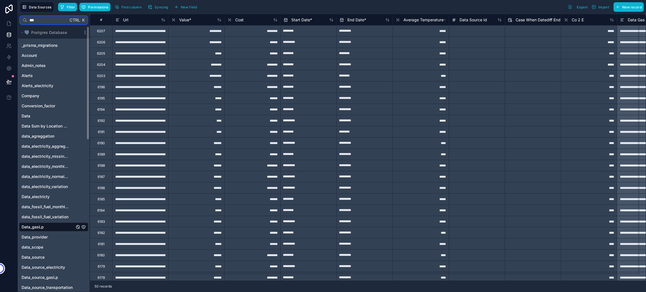
click at [38, 21] on input "***" at bounding box center [47, 20] width 41 height 10
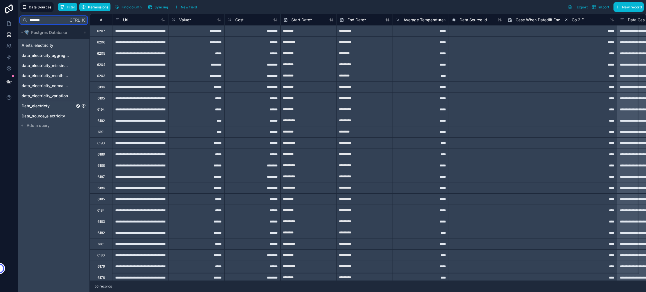
type input "*******"
click at [45, 107] on span "Data_electricty" at bounding box center [36, 106] width 28 height 6
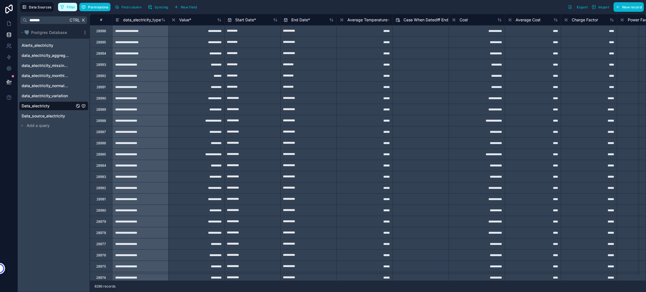
click at [65, 5] on button "Filter" at bounding box center [67, 7] width 19 height 8
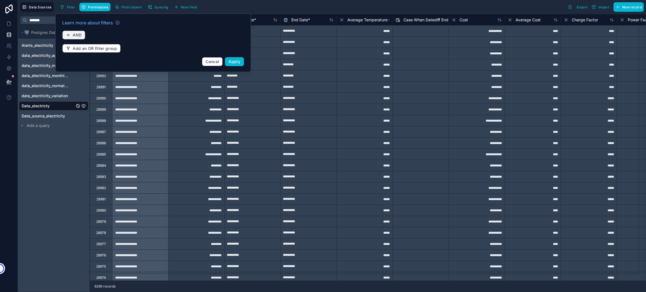
click at [78, 34] on span "AND" at bounding box center [77, 35] width 9 height 5
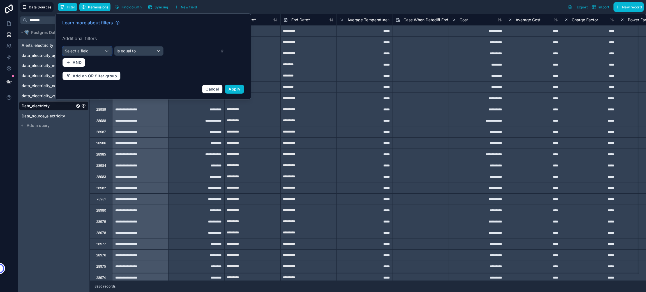
click at [82, 53] on span "Select a field" at bounding box center [77, 50] width 24 height 5
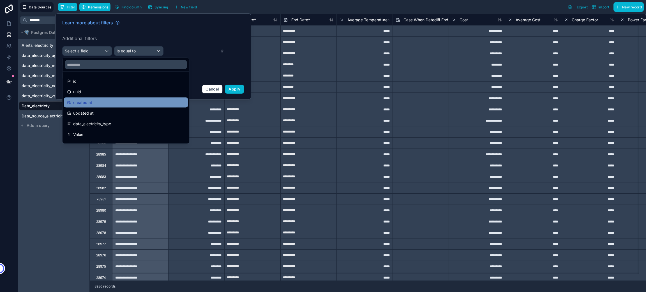
click at [98, 101] on div "created at" at bounding box center [125, 102] width 117 height 7
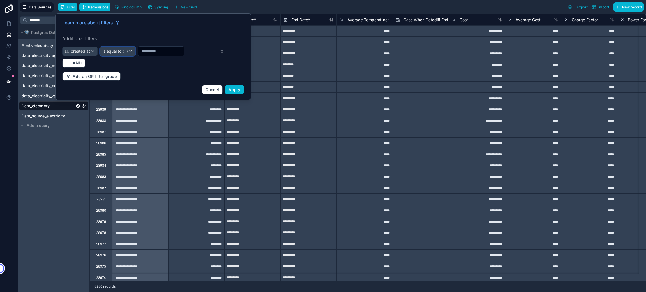
click at [124, 51] on span "Is equal to (=)" at bounding box center [115, 51] width 26 height 6
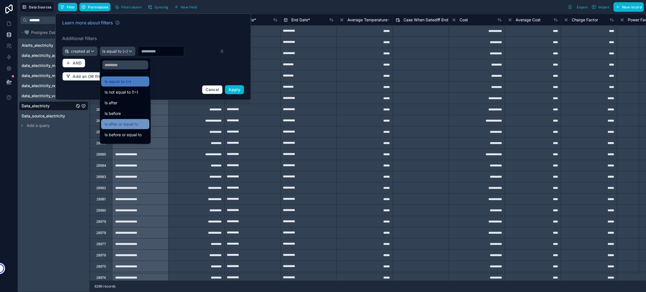
click at [129, 125] on span "Is after or equal to" at bounding box center [122, 124] width 34 height 7
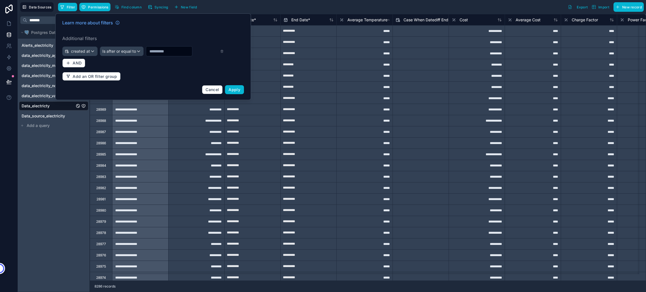
click at [154, 53] on input "text" at bounding box center [169, 51] width 46 height 8
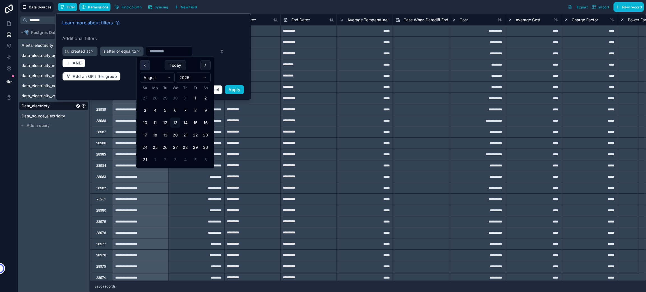
click at [144, 67] on button at bounding box center [145, 65] width 10 height 10
click at [164, 99] on button "1" at bounding box center [165, 98] width 10 height 10
type input "********"
click at [75, 60] on button "AND" at bounding box center [73, 63] width 23 height 9
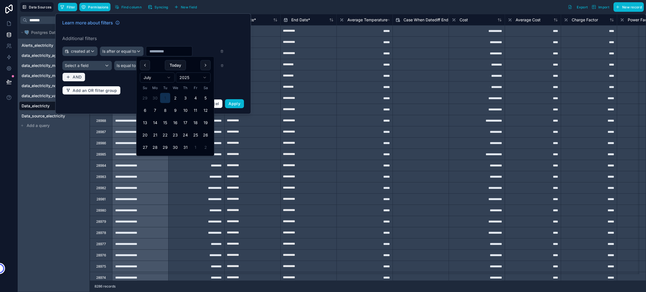
type input "********"
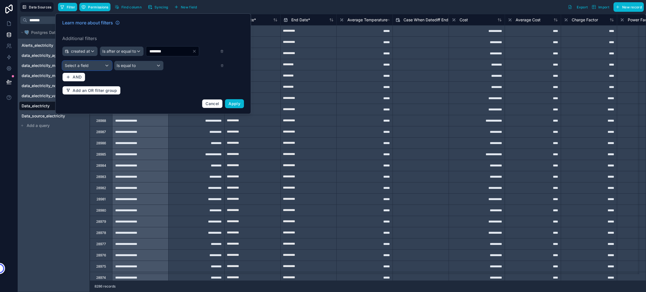
click at [79, 65] on span "Select a field" at bounding box center [77, 65] width 24 height 5
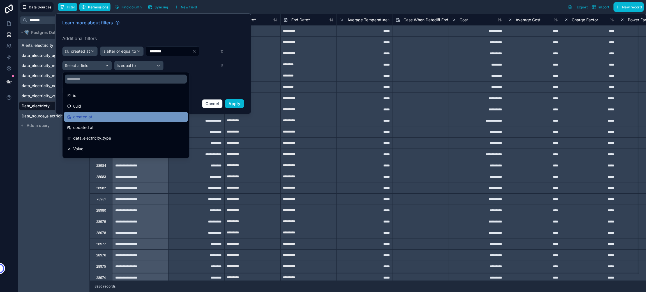
click at [90, 119] on span "created at" at bounding box center [82, 116] width 19 height 7
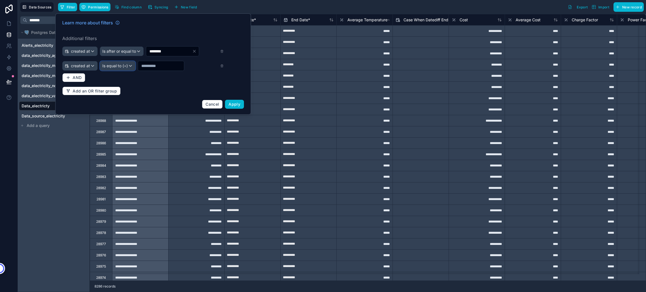
click at [120, 61] on div "Is equal to (=)" at bounding box center [117, 65] width 35 height 9
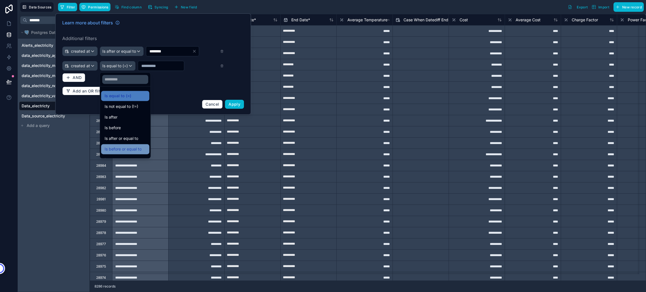
click at [132, 148] on span "Is before or equal to" at bounding box center [123, 149] width 37 height 7
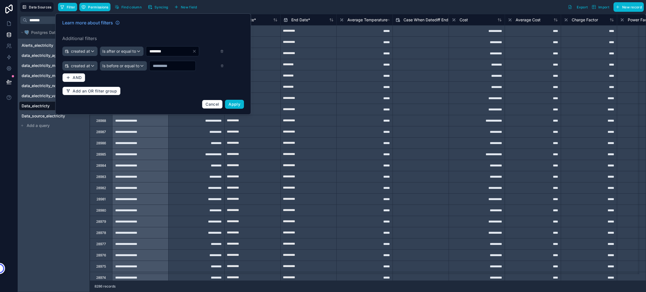
click at [165, 55] on input "text" at bounding box center [169, 51] width 46 height 8
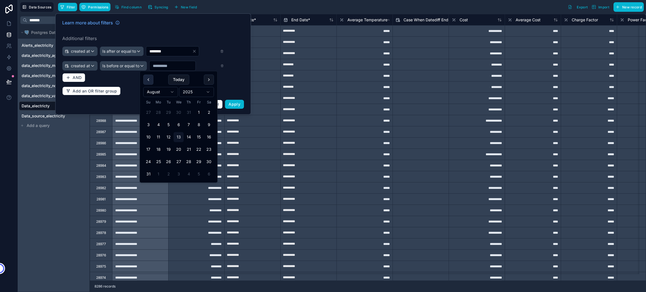
click at [148, 78] on button at bounding box center [148, 80] width 10 height 10
click at [188, 162] on button "31" at bounding box center [189, 162] width 10 height 10
type input "*********"
click at [207, 27] on div "Learn more about filters" at bounding box center [153, 23] width 182 height 9
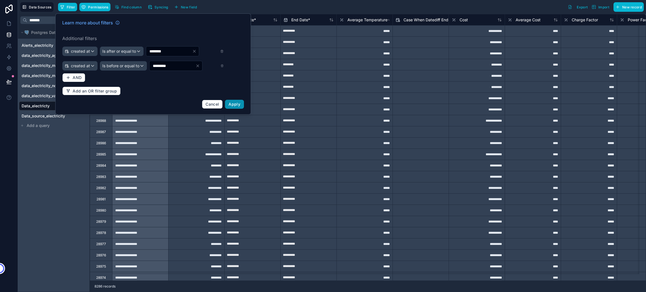
click at [231, 103] on span "Apply" at bounding box center [234, 104] width 12 height 5
